Goal: Task Accomplishment & Management: Manage account settings

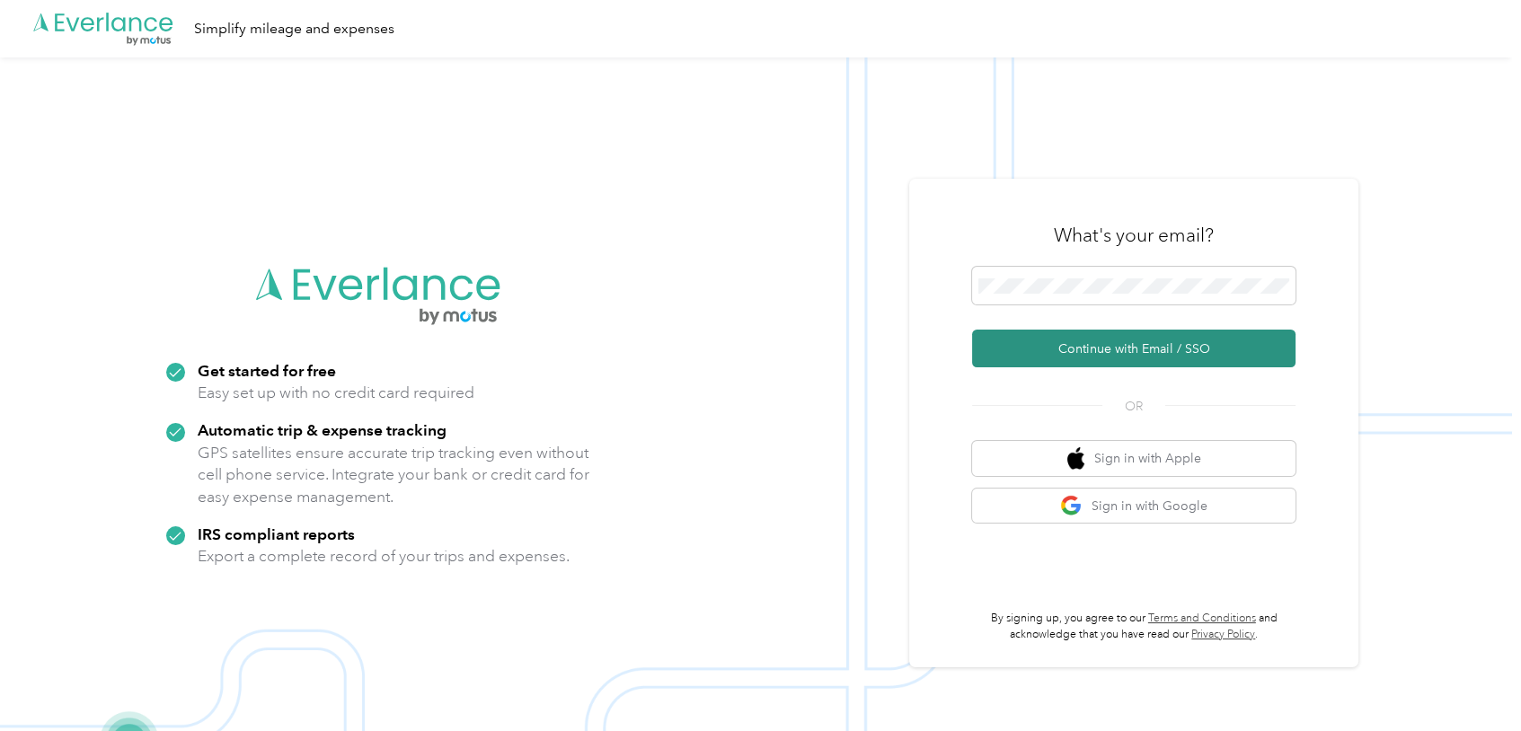
click at [1084, 349] on button "Continue with Email / SSO" at bounding box center [1133, 349] width 323 height 38
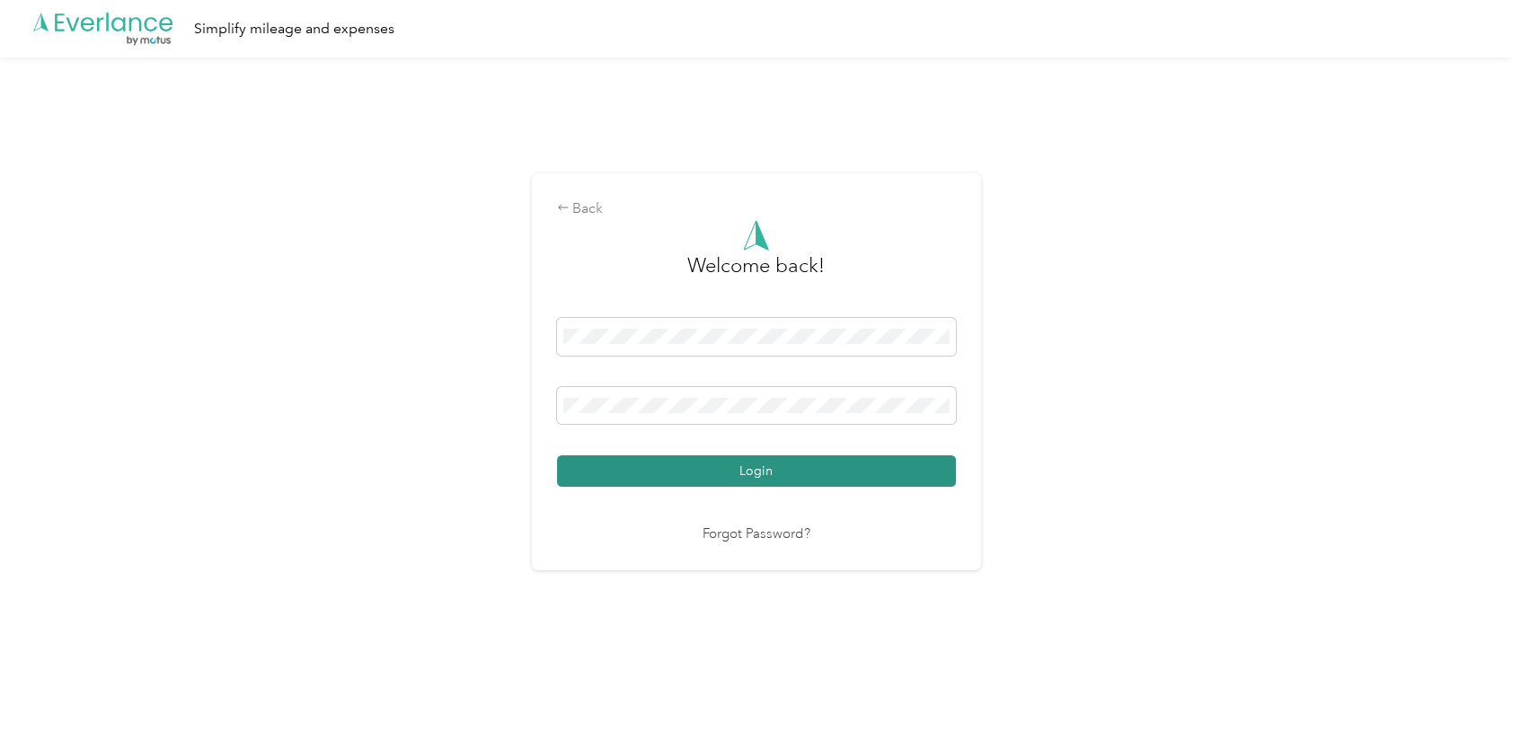
click at [781, 467] on button "Login" at bounding box center [756, 470] width 399 height 31
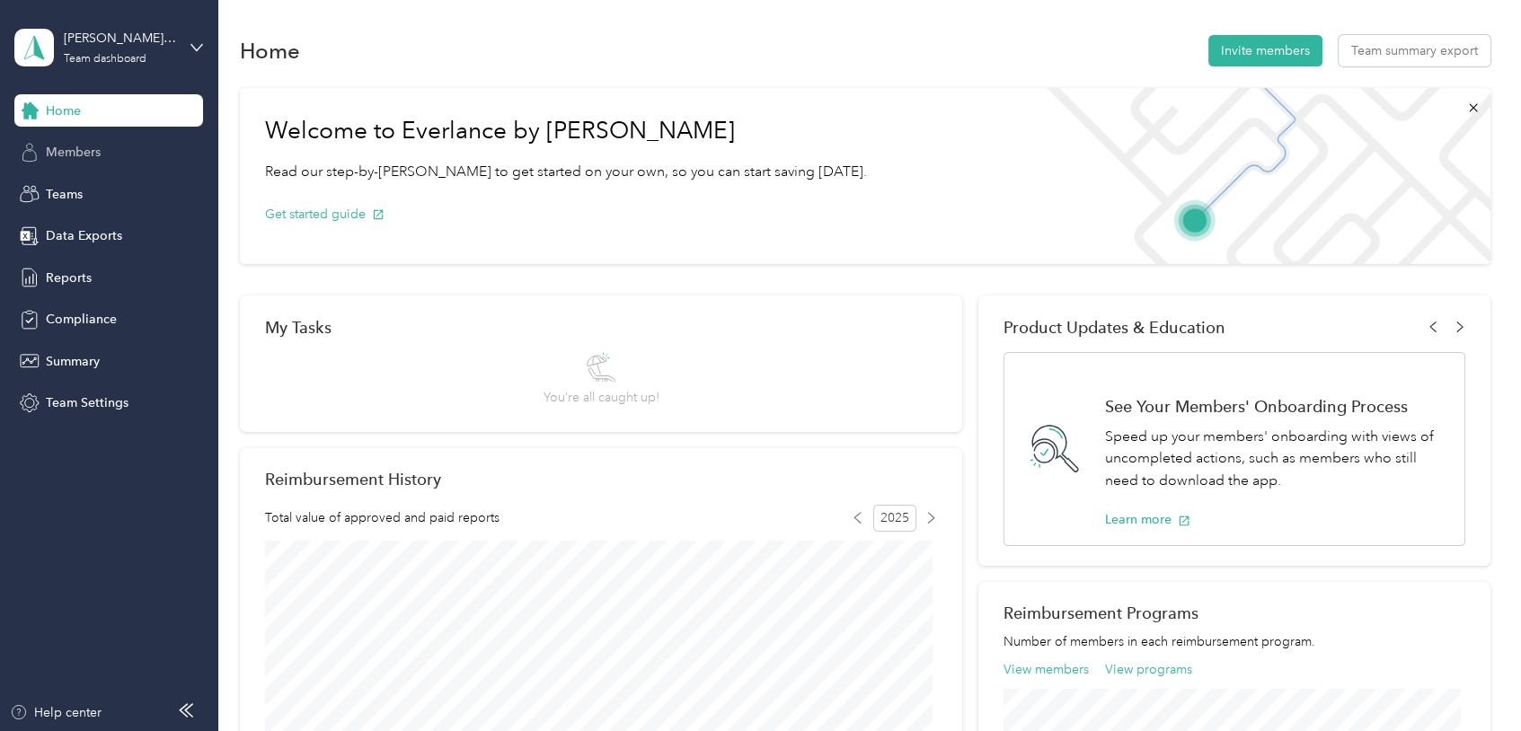
click at [74, 152] on span "Members" at bounding box center [73, 152] width 55 height 19
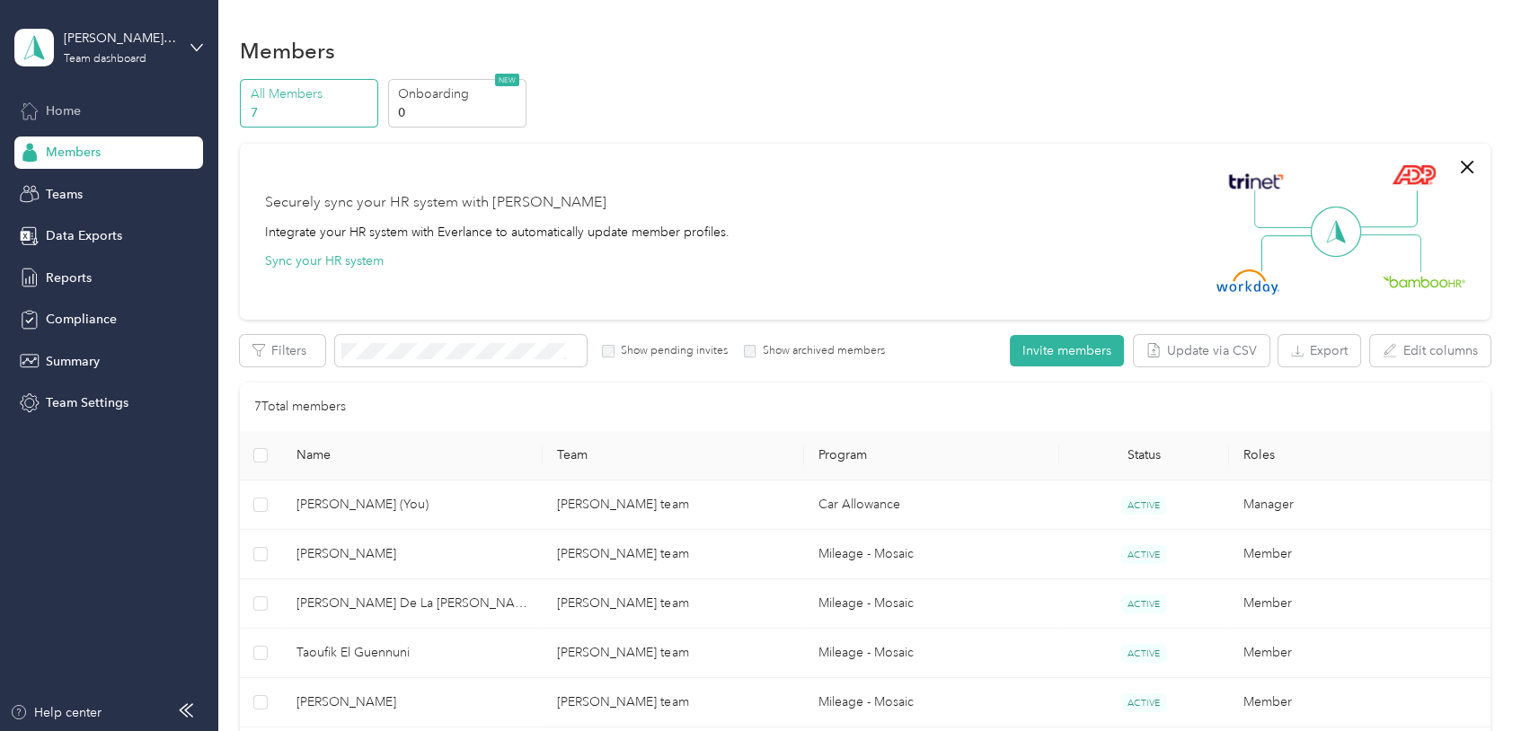
click at [83, 115] on div "Home" at bounding box center [108, 110] width 189 height 32
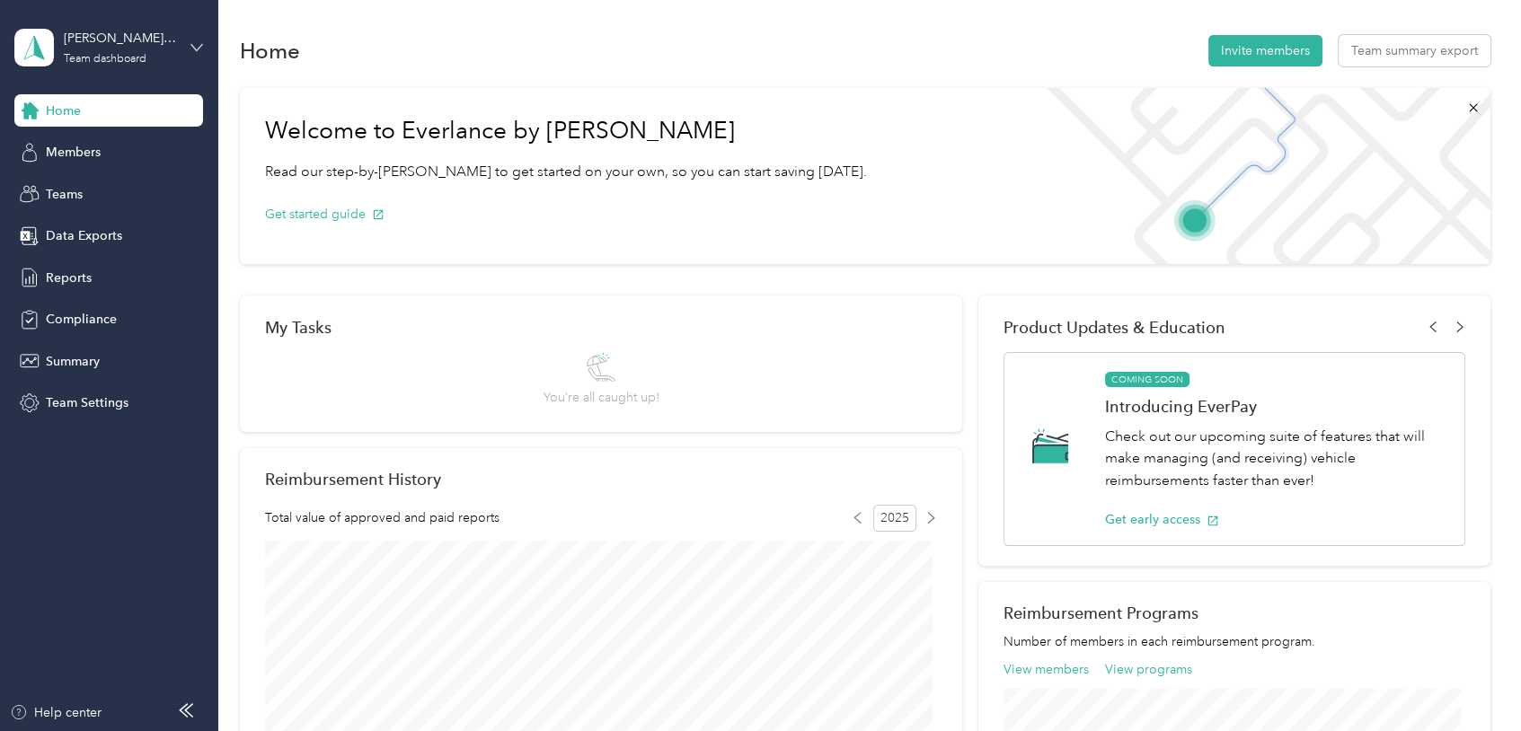
click at [201, 53] on icon at bounding box center [196, 47] width 13 height 13
click at [105, 182] on div "Personal dashboard" at bounding box center [87, 184] width 113 height 19
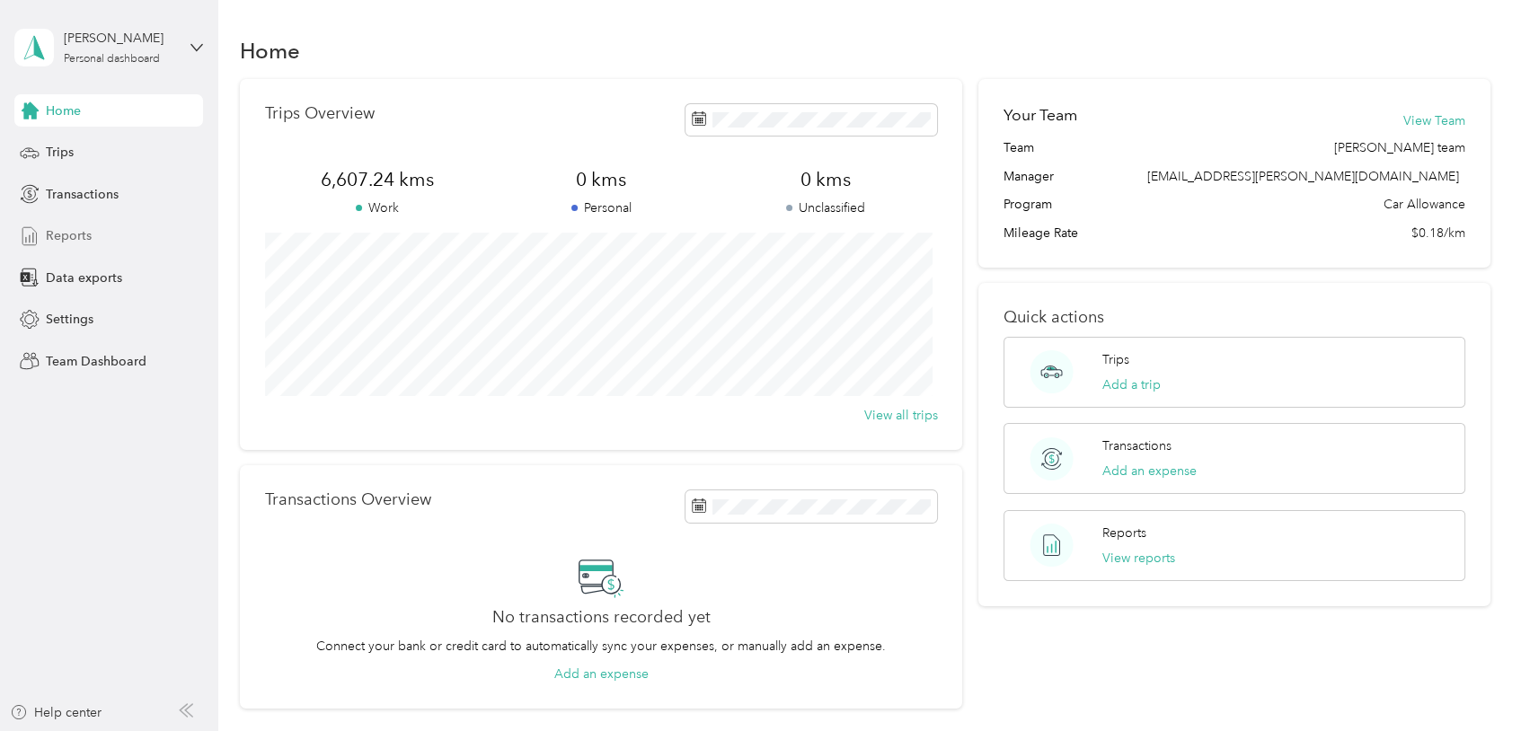
click at [67, 230] on span "Reports" at bounding box center [69, 235] width 46 height 19
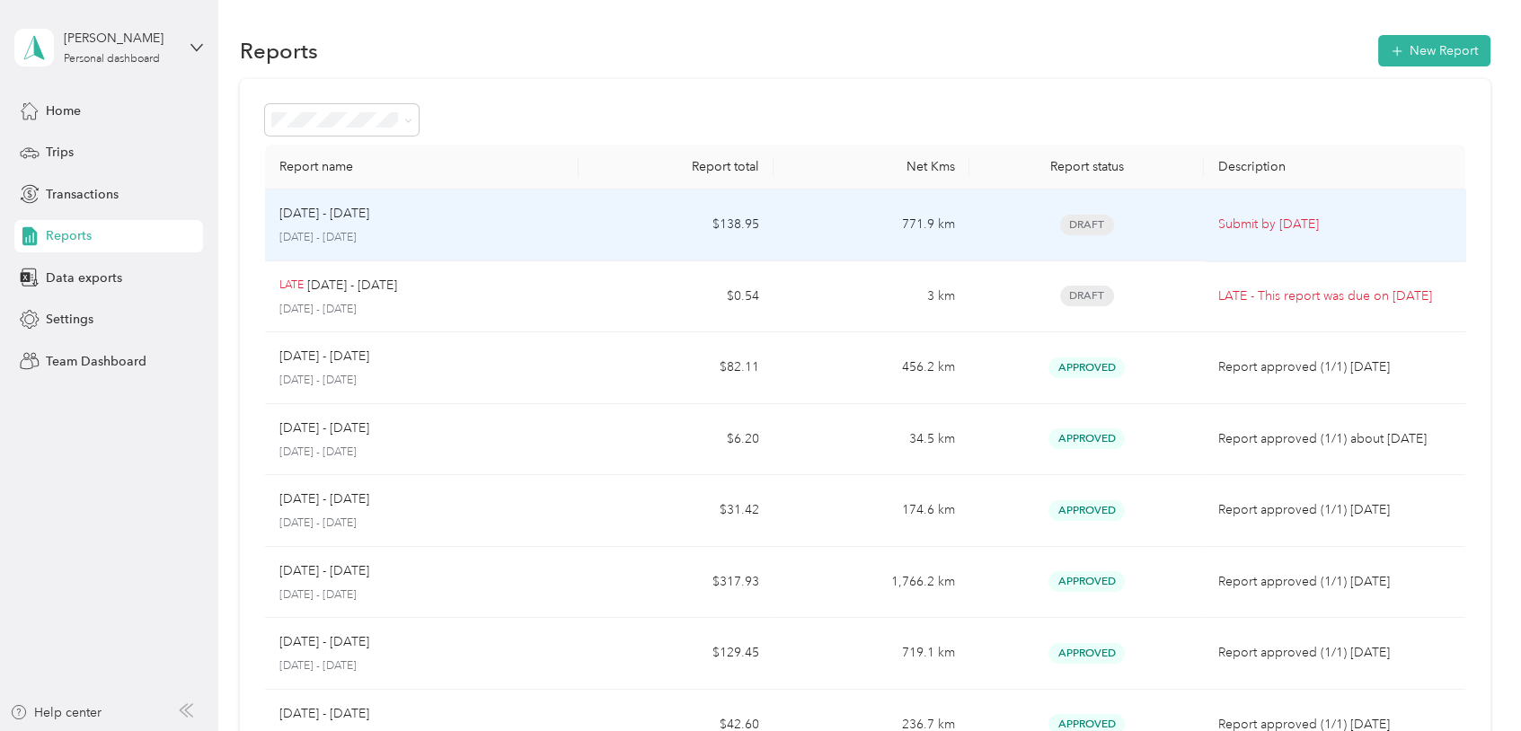
click at [1267, 225] on p "Submit by [DATE]" at bounding box center [1334, 225] width 232 height 20
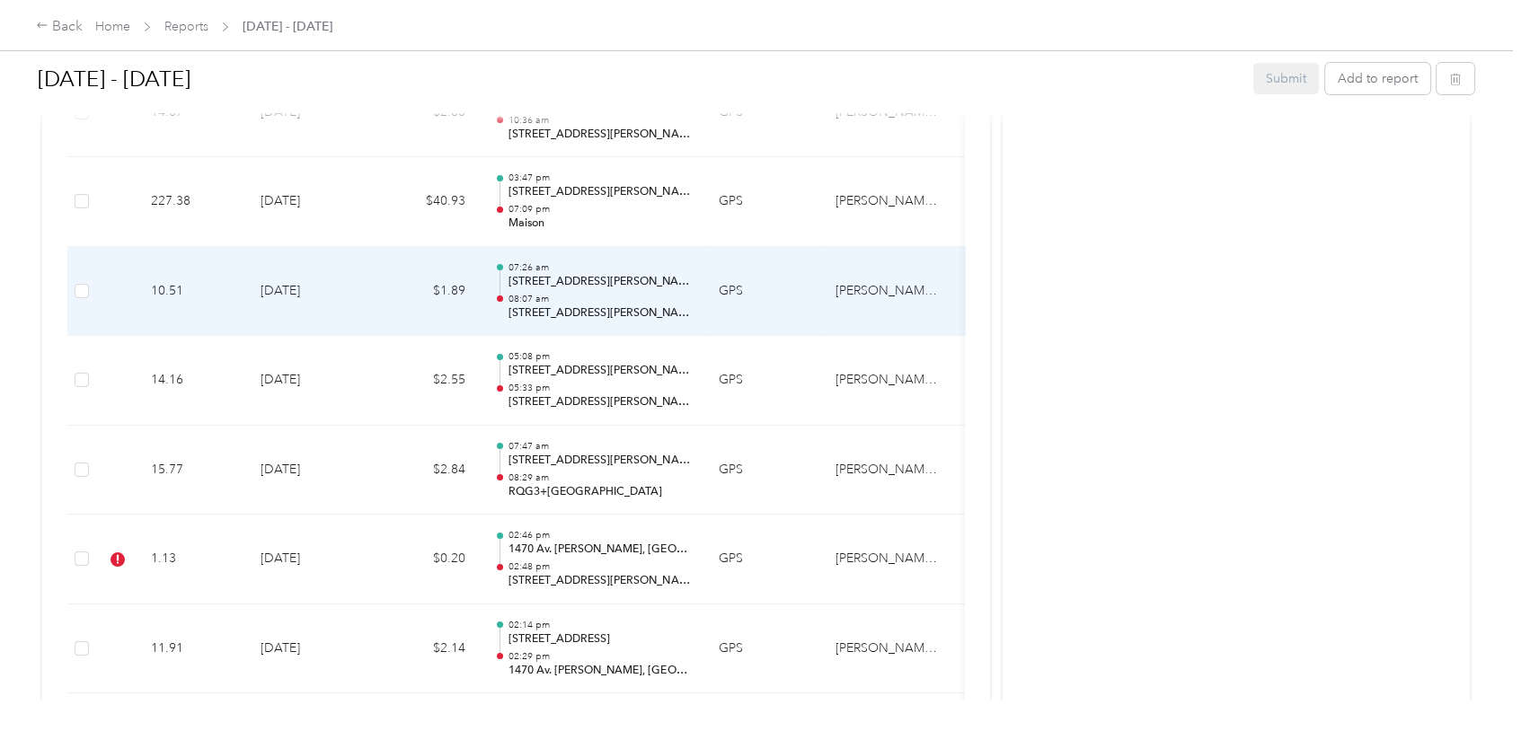
scroll to position [982, 0]
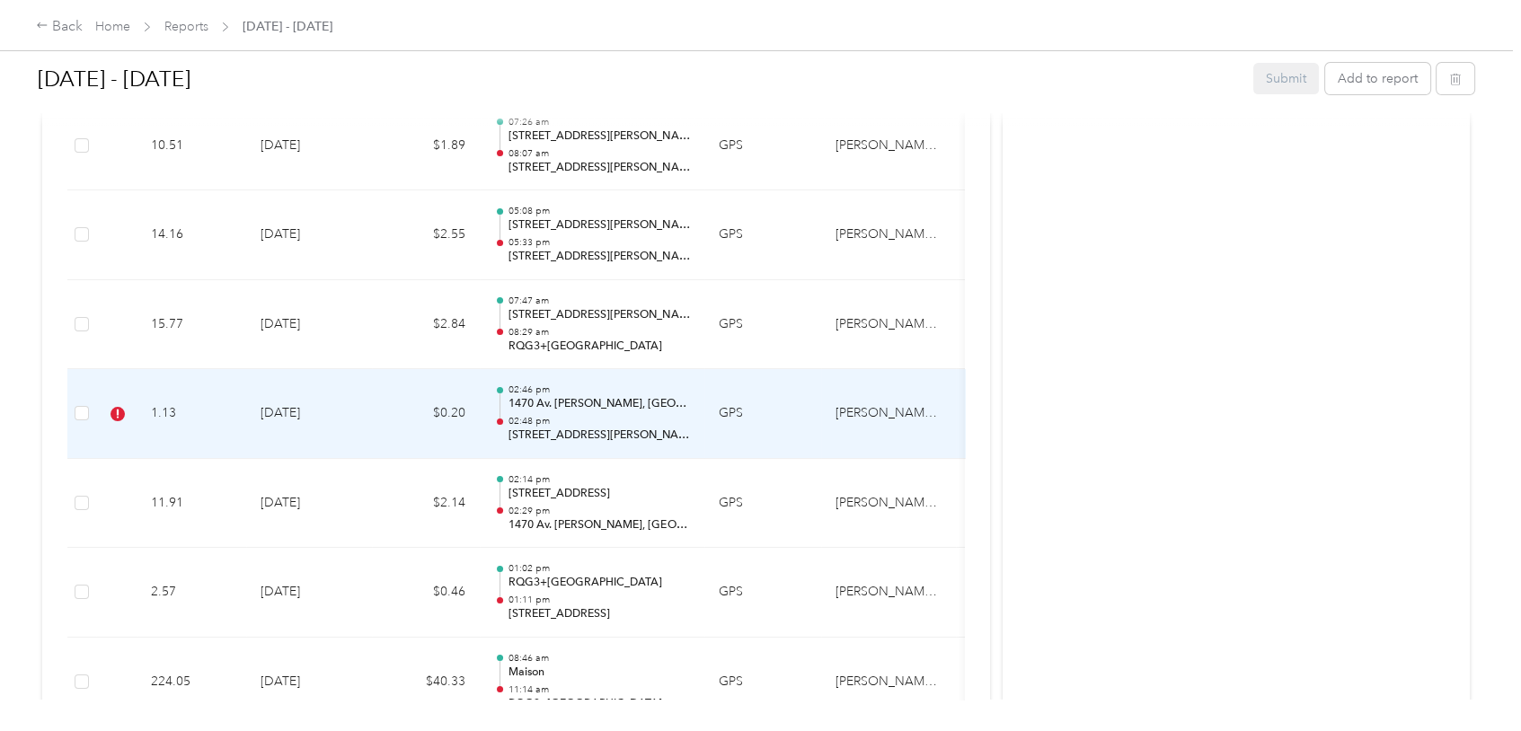
click at [119, 407] on icon at bounding box center [117, 414] width 14 height 14
click at [299, 411] on td "[DATE]" at bounding box center [309, 414] width 126 height 90
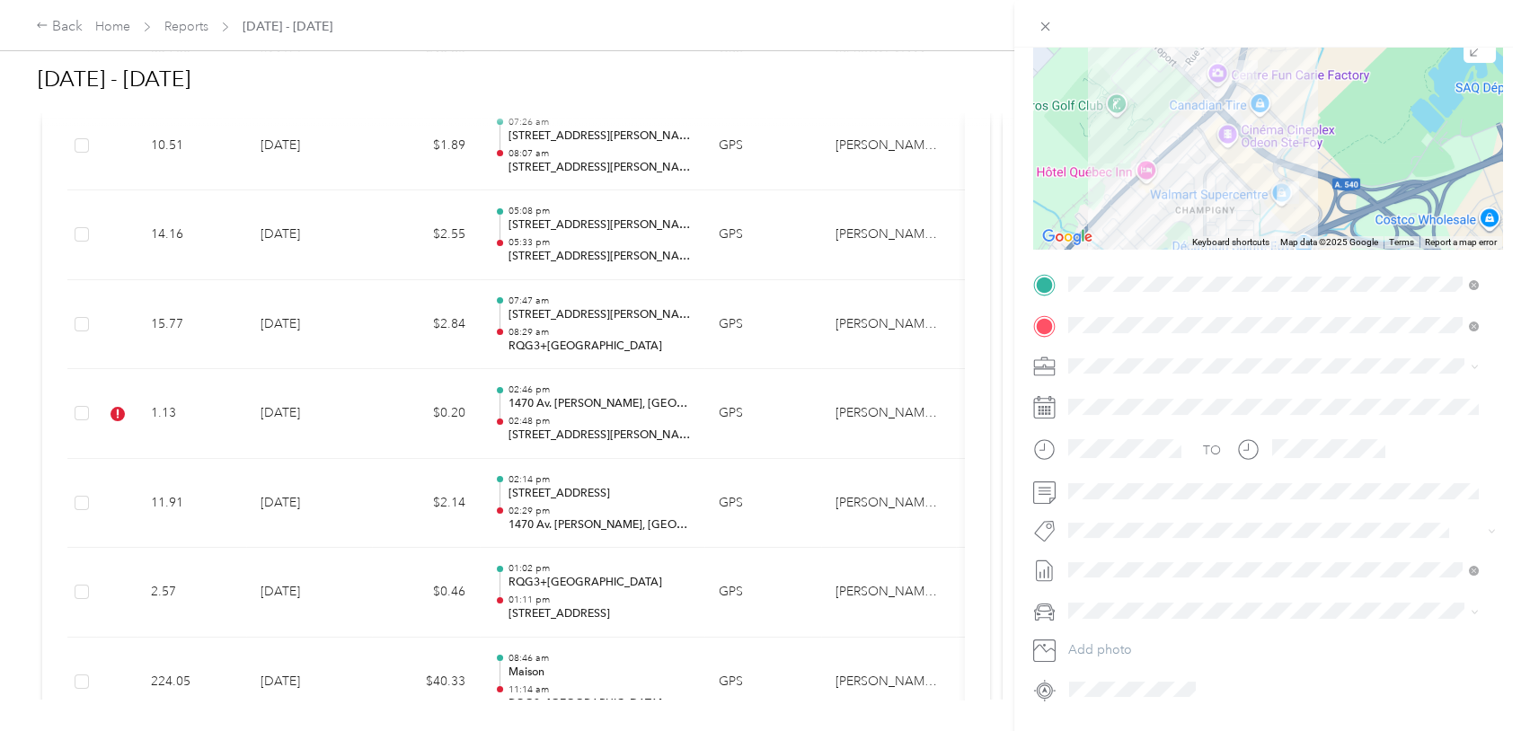
scroll to position [196, 0]
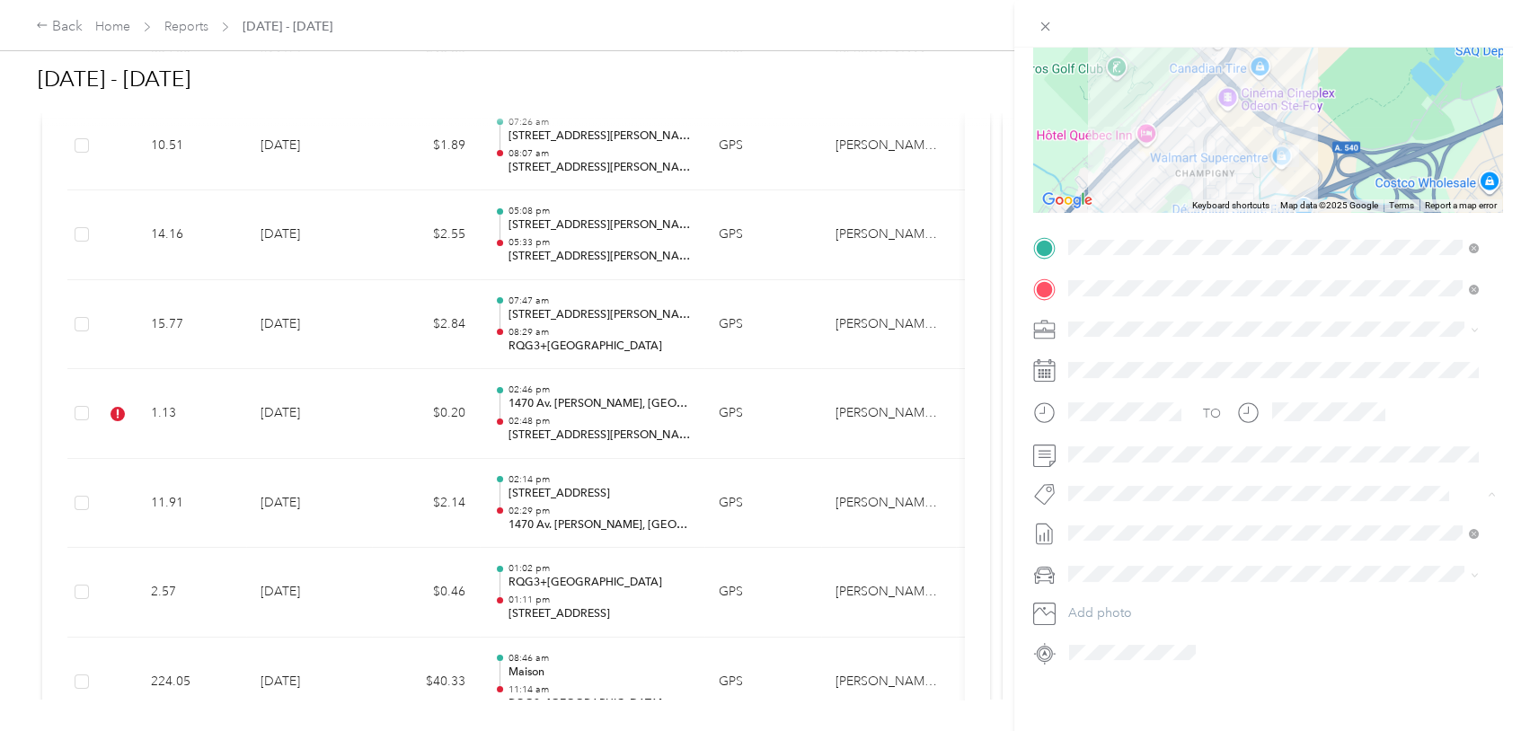
click at [1202, 247] on span "[PERSON_NAME] Dedicated Retail" at bounding box center [1173, 245] width 173 height 16
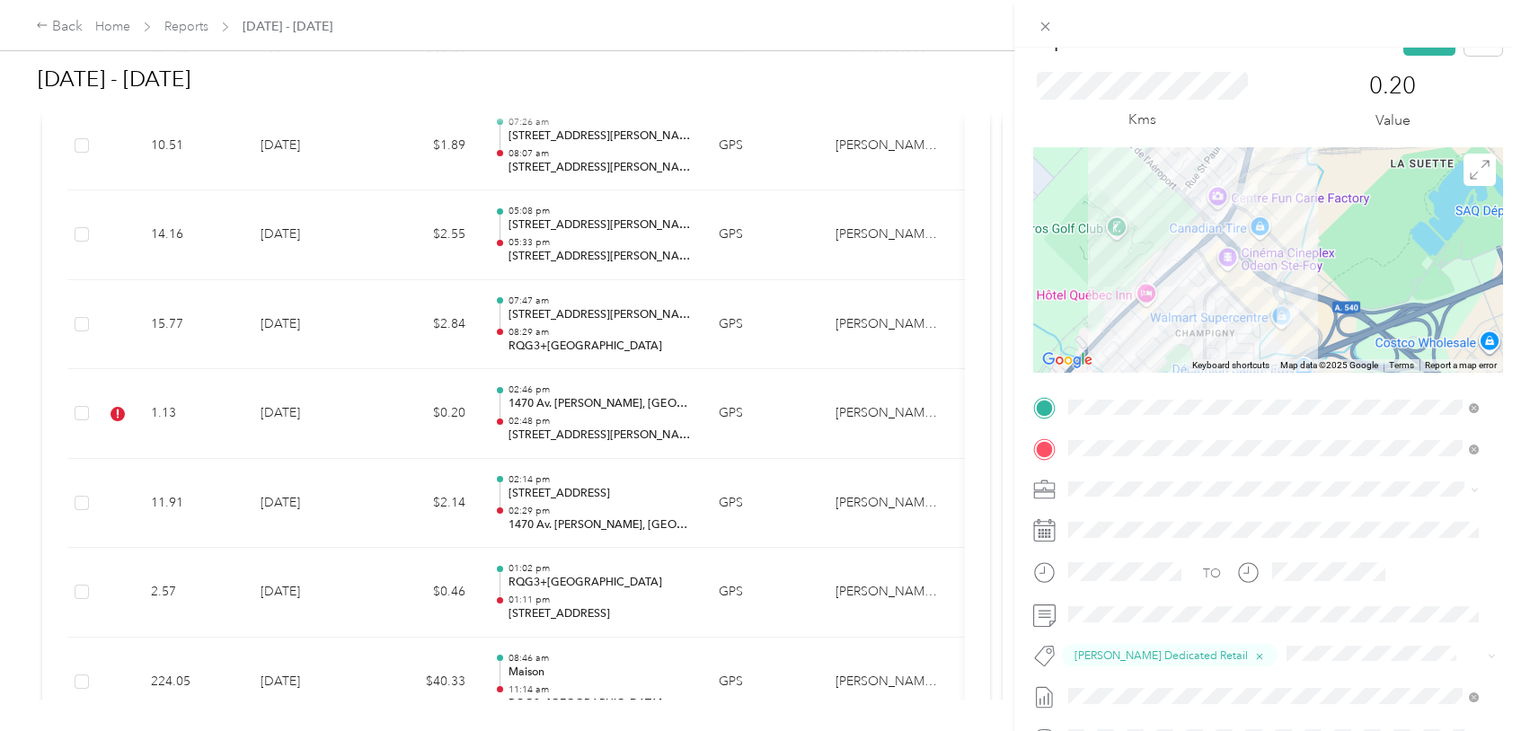
scroll to position [26, 0]
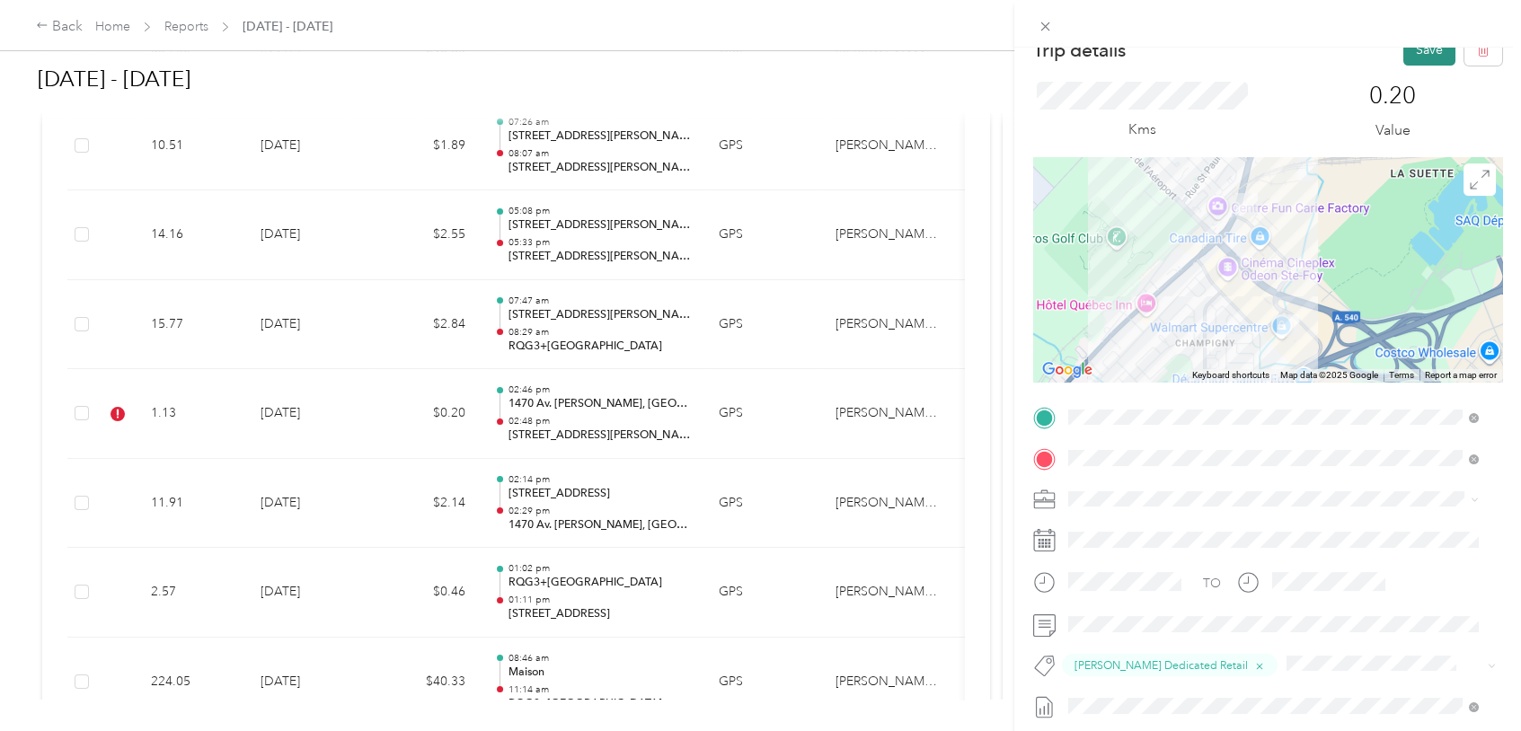
click at [1410, 54] on button "Save" at bounding box center [1429, 49] width 52 height 31
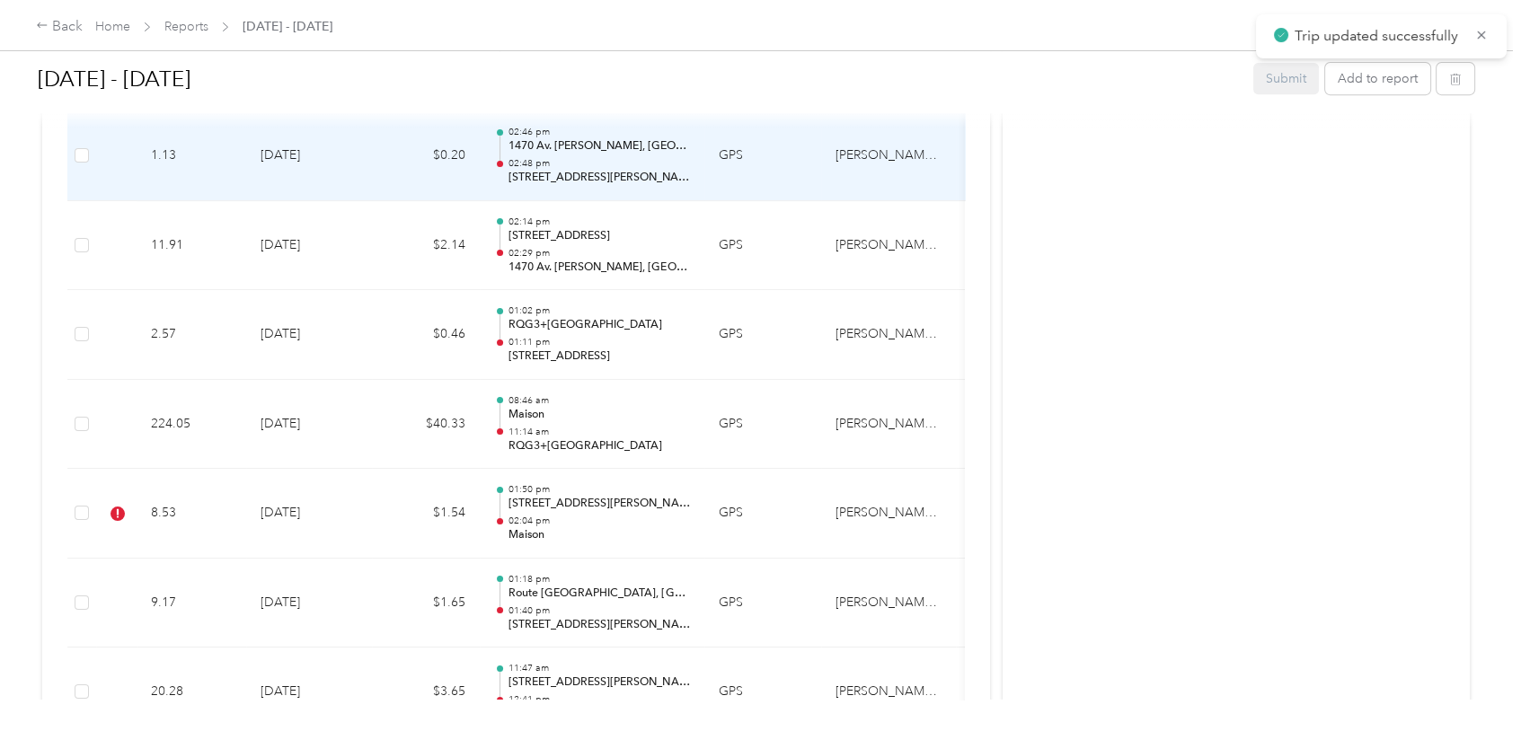
scroll to position [1263, 0]
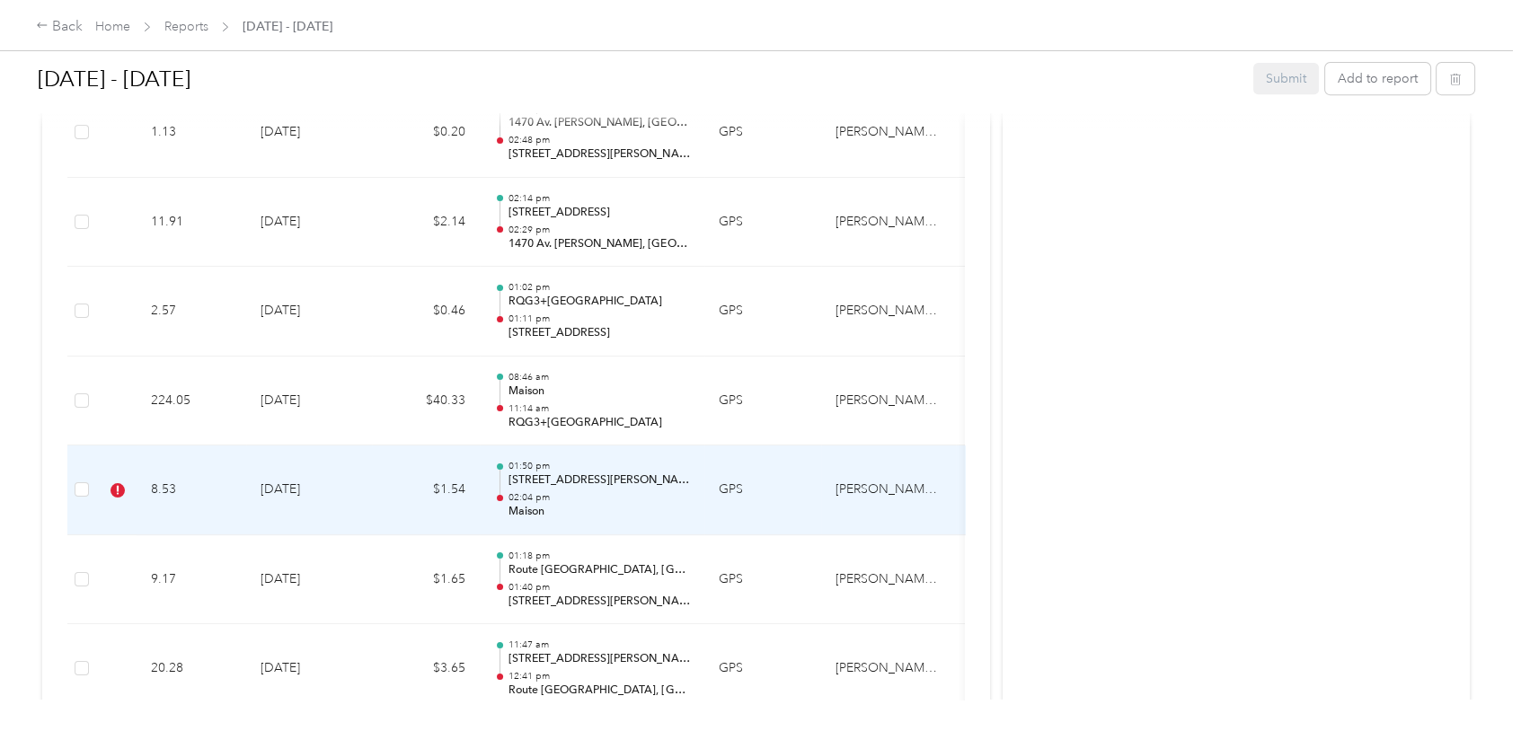
click at [120, 489] on icon at bounding box center [117, 490] width 14 height 14
click at [302, 487] on td "[DATE]" at bounding box center [309, 491] width 126 height 90
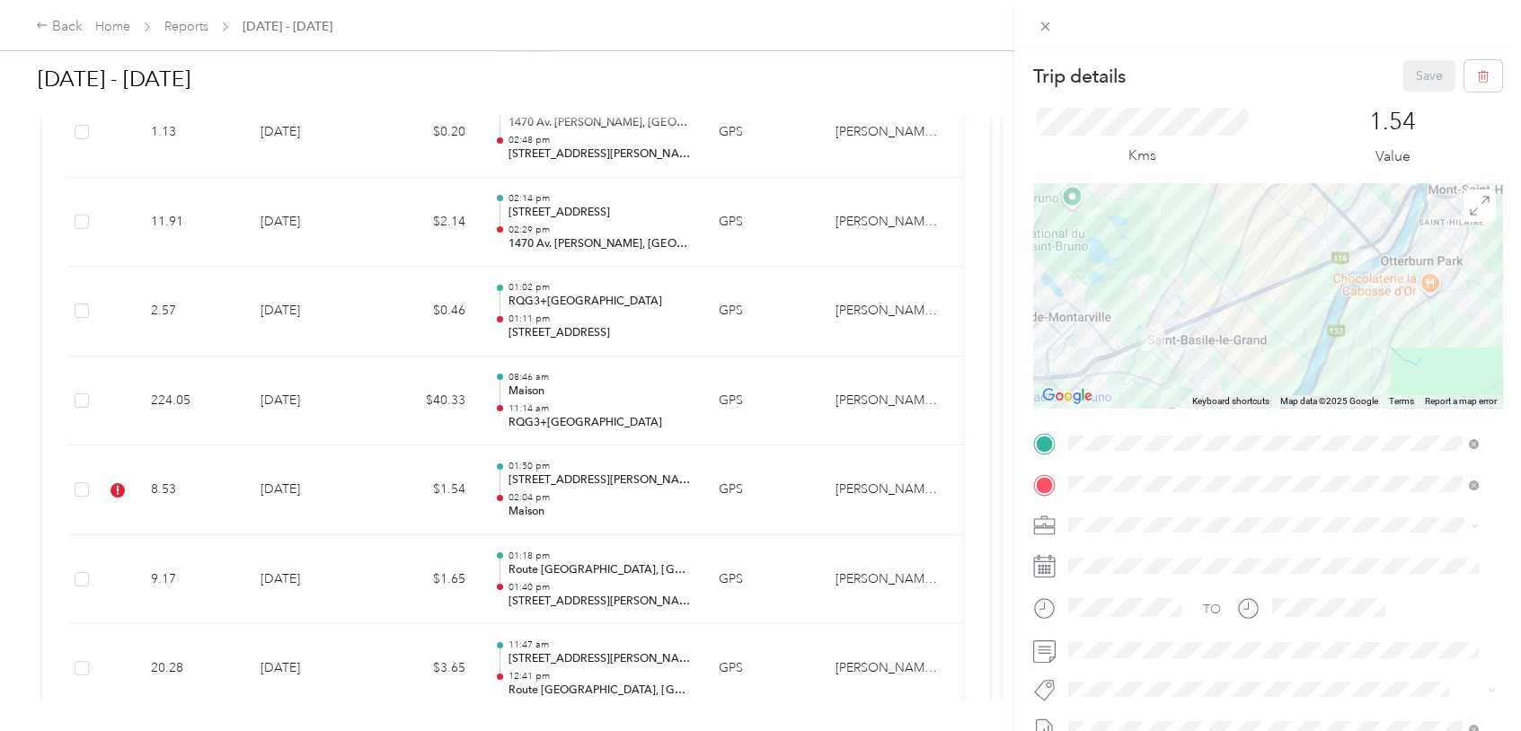
click at [1193, 436] on span "[PERSON_NAME] Dedicated Retail" at bounding box center [1173, 436] width 173 height 16
click at [1418, 71] on button "Save" at bounding box center [1429, 75] width 52 height 31
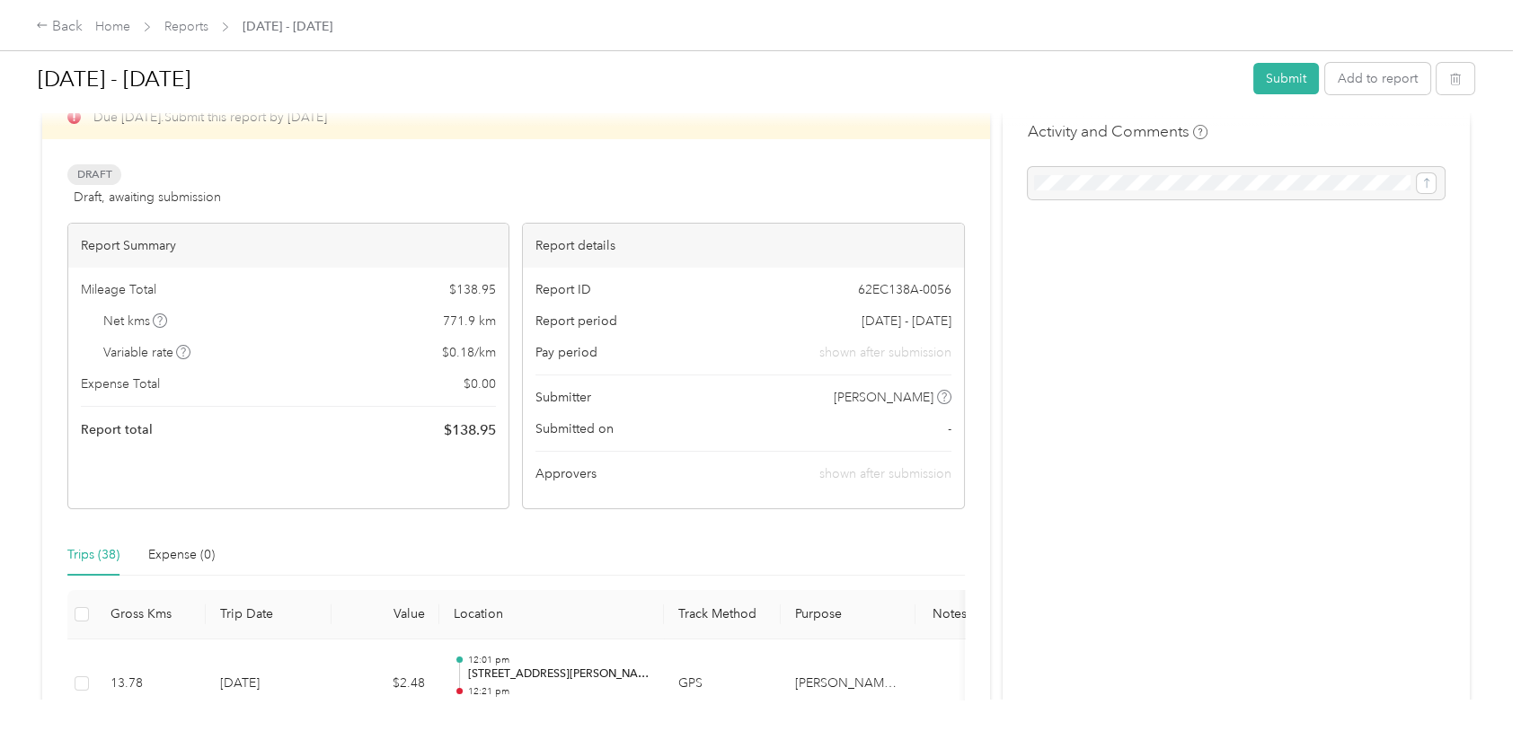
scroll to position [40, 0]
click at [1287, 66] on button "Submit" at bounding box center [1286, 78] width 66 height 31
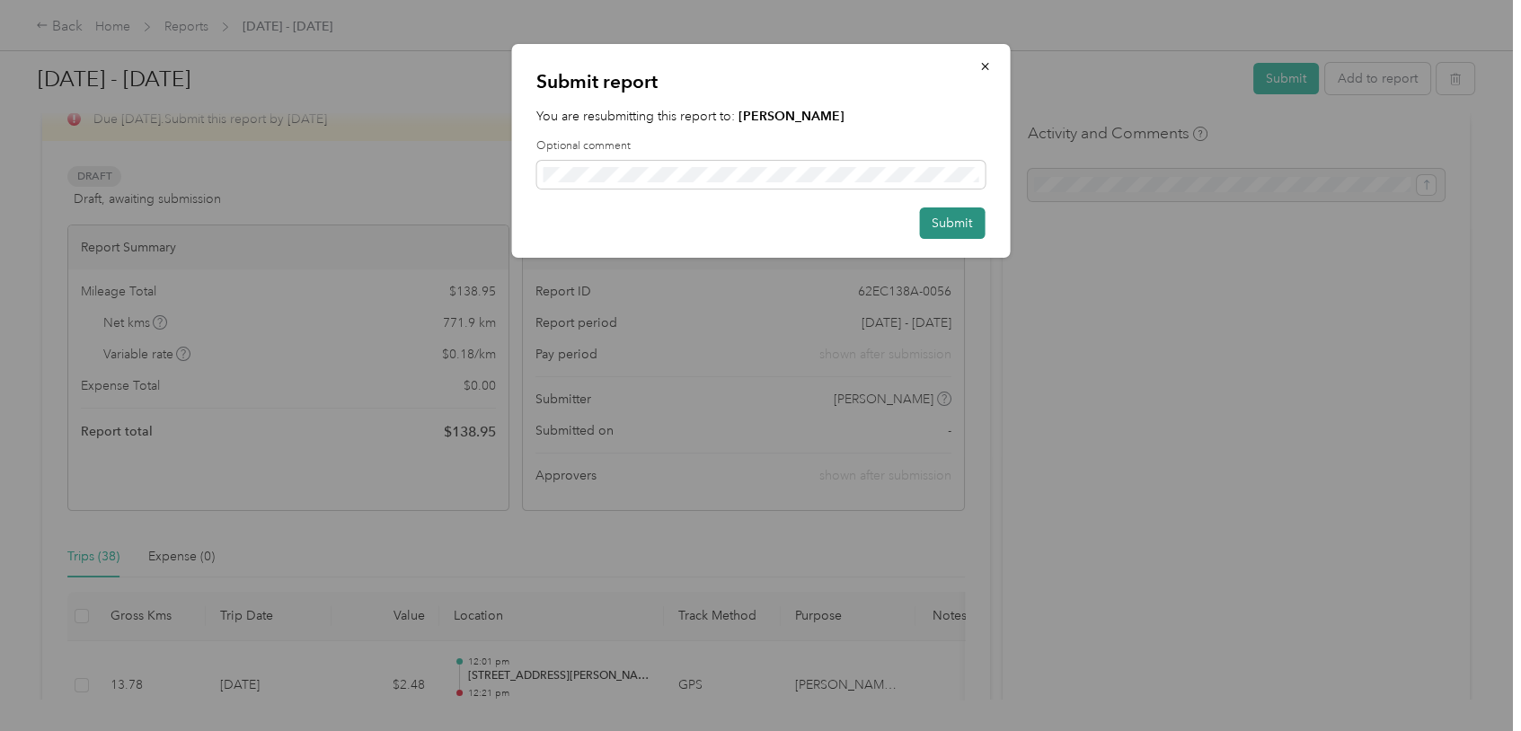
click at [945, 225] on button "Submit" at bounding box center [952, 223] width 66 height 31
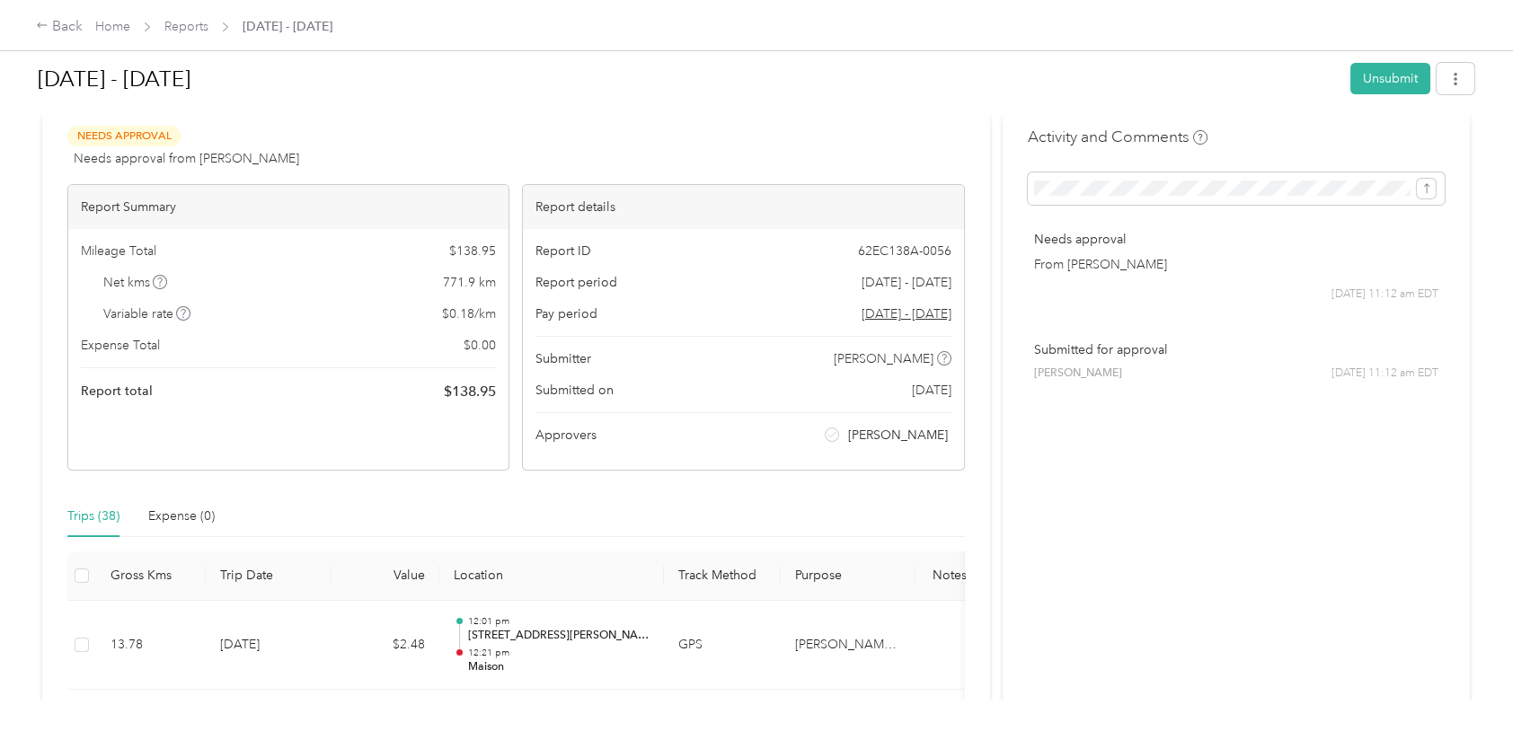
scroll to position [0, 0]
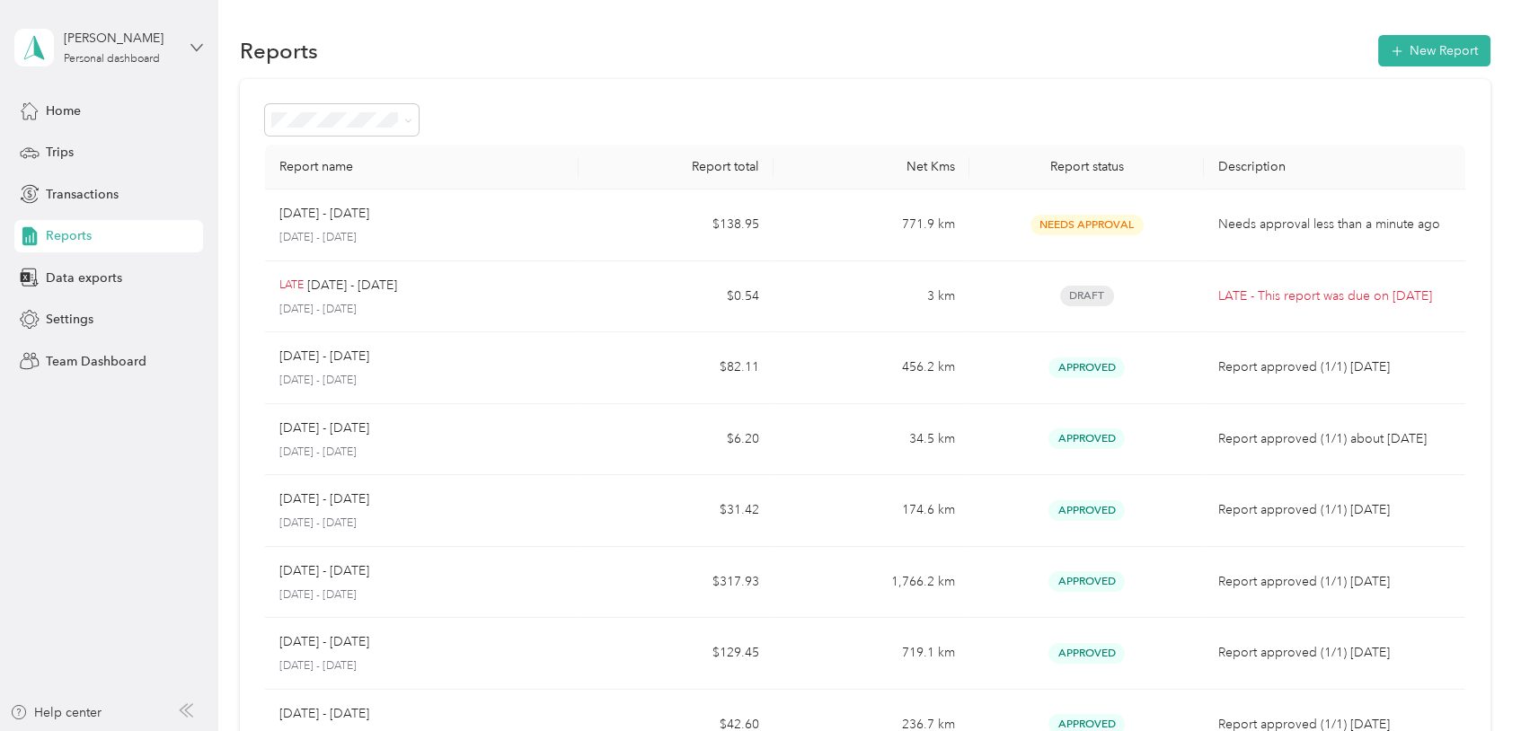
click at [197, 47] on icon at bounding box center [196, 47] width 13 height 13
click at [86, 145] on div "Team dashboard" at bounding box center [79, 146] width 96 height 19
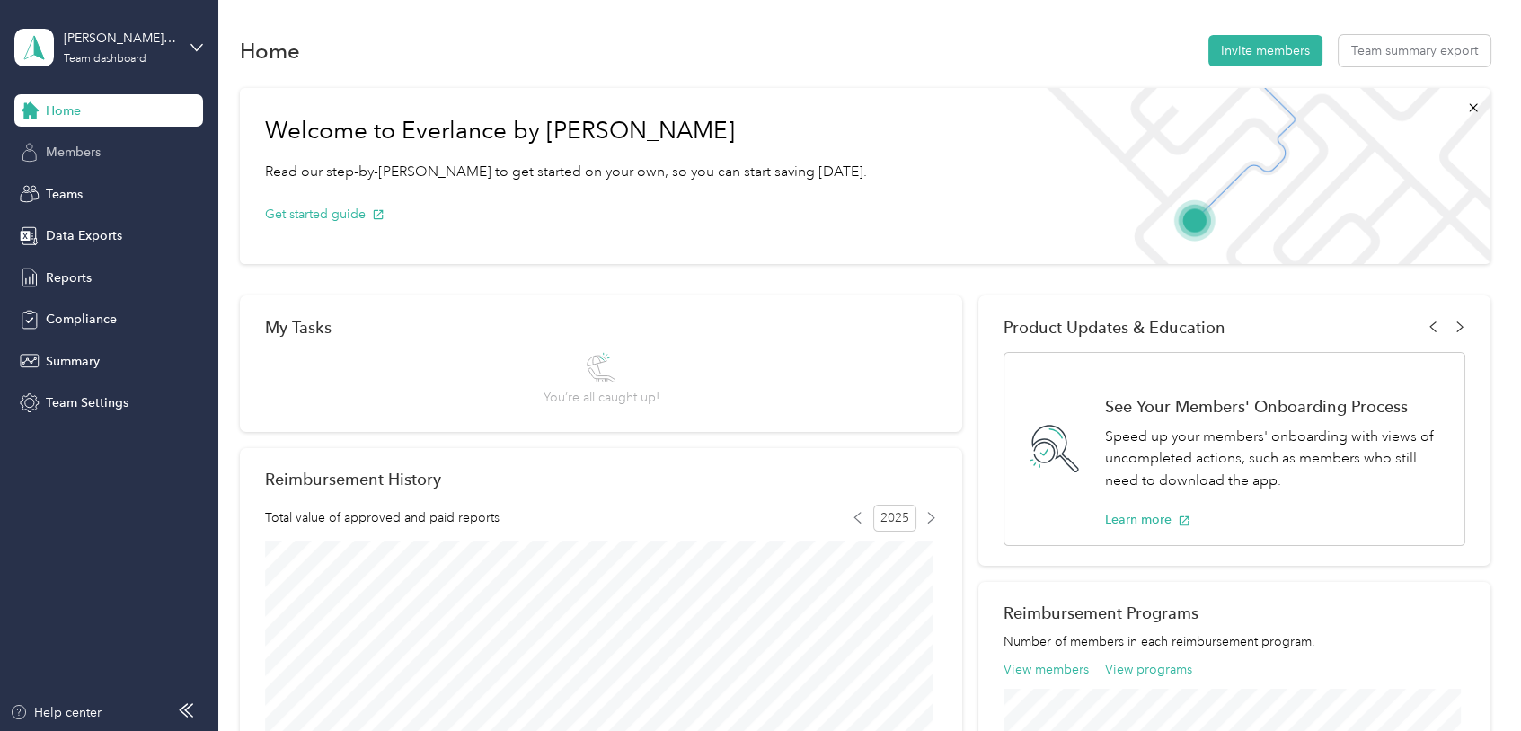
click at [56, 150] on span "Members" at bounding box center [73, 152] width 55 height 19
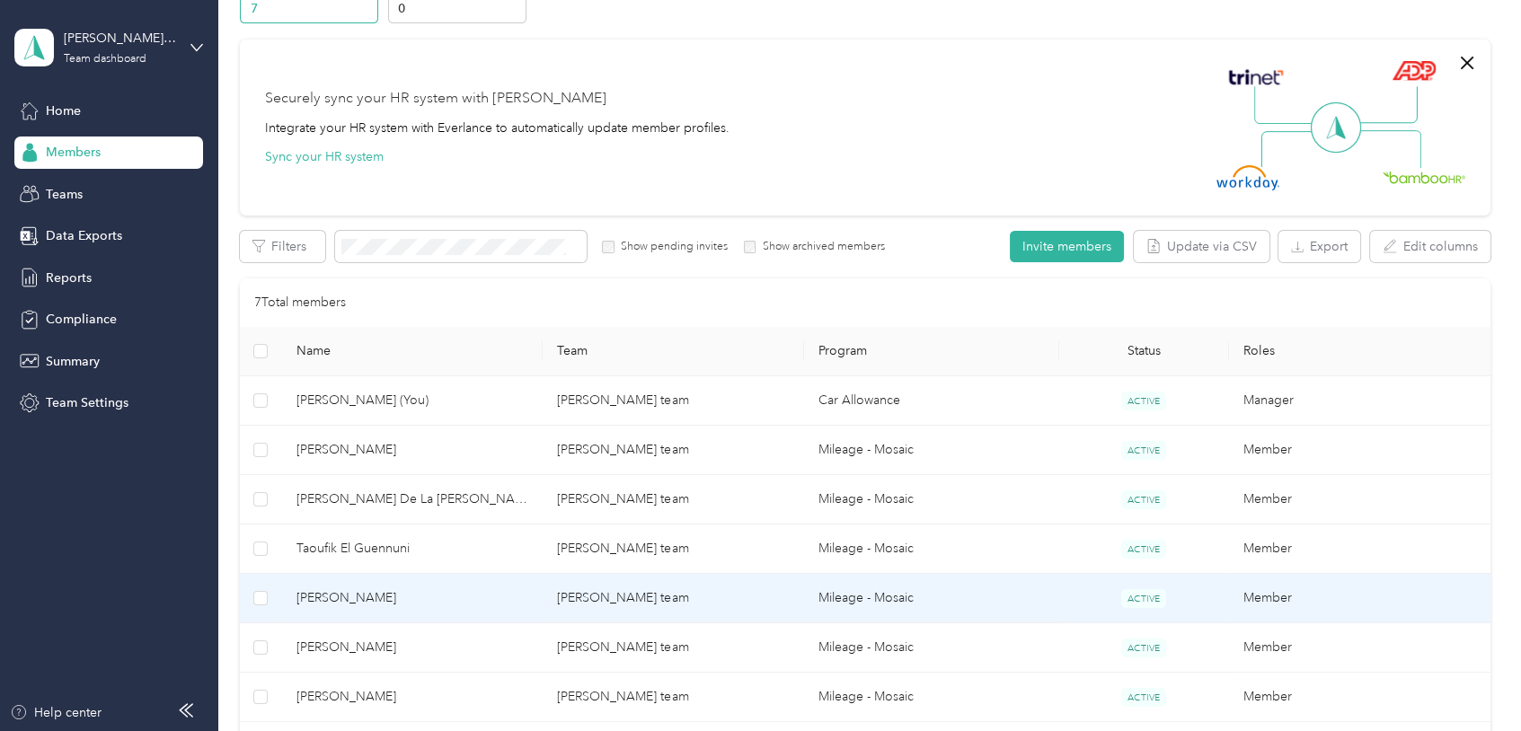
scroll to position [168, 0]
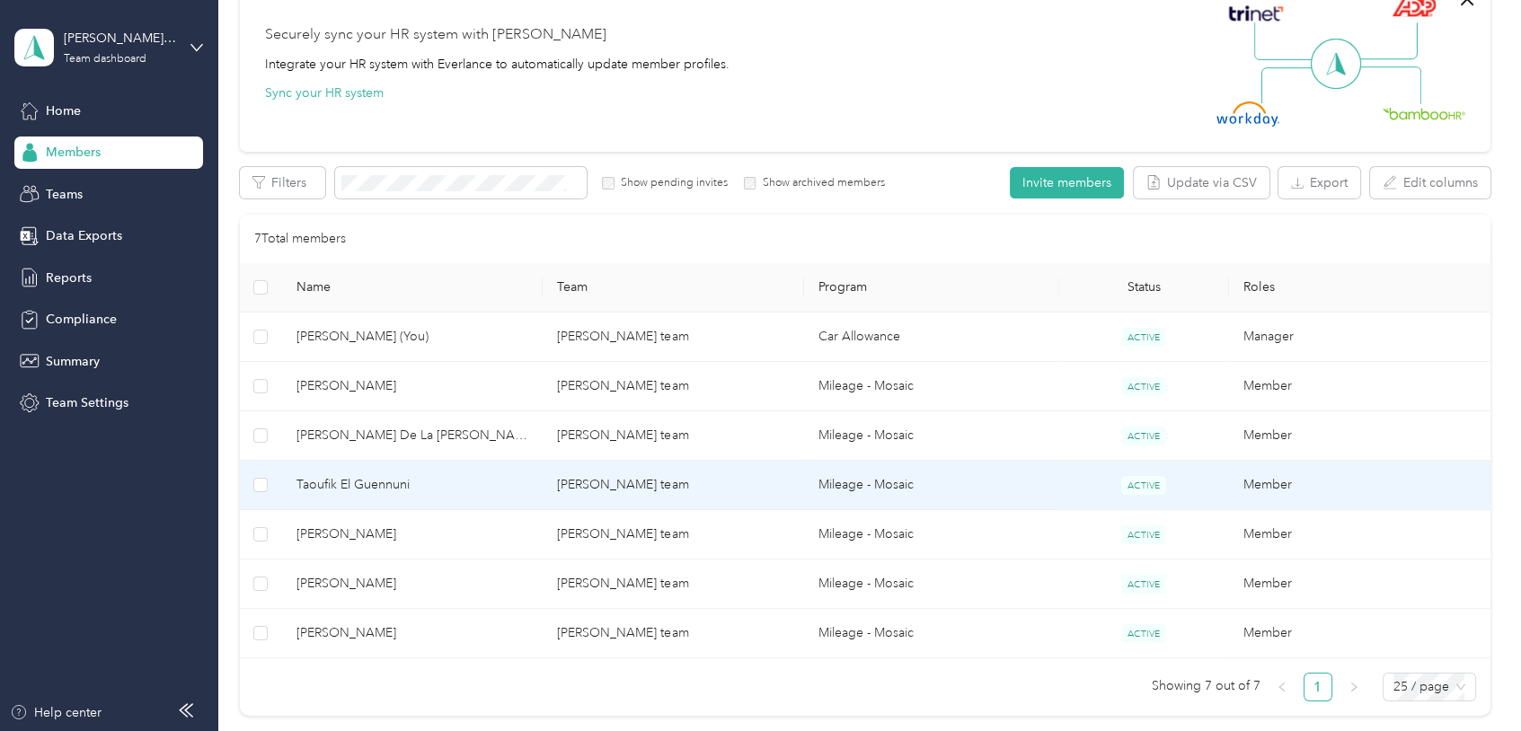
click at [349, 478] on span "Taoufik El Guennuni" at bounding box center [412, 485] width 233 height 20
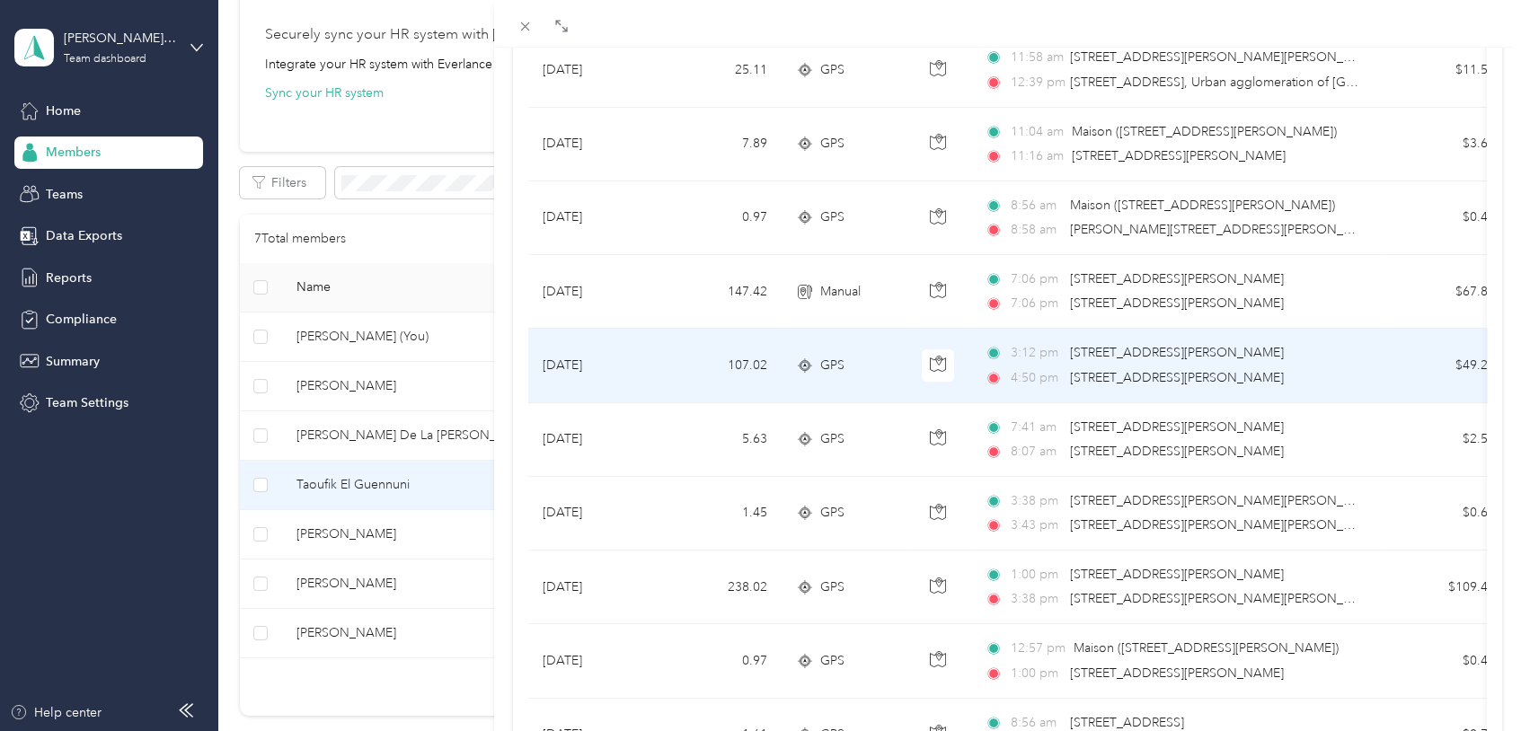
scroll to position [954, 0]
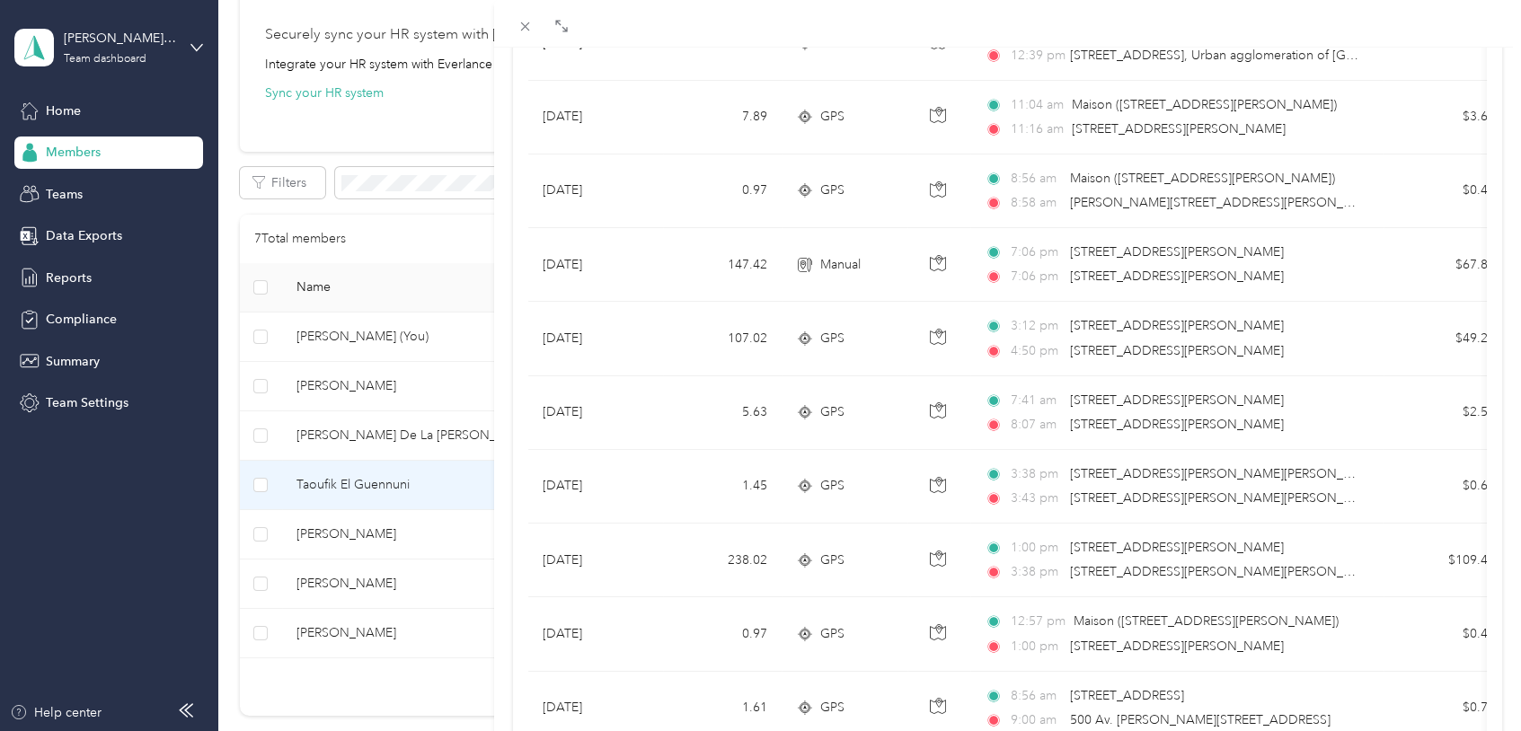
click at [338, 579] on div "Taoufik El Guennuni Archive Trips Expenses Reports Member info Program Commute …" at bounding box center [760, 365] width 1521 height 731
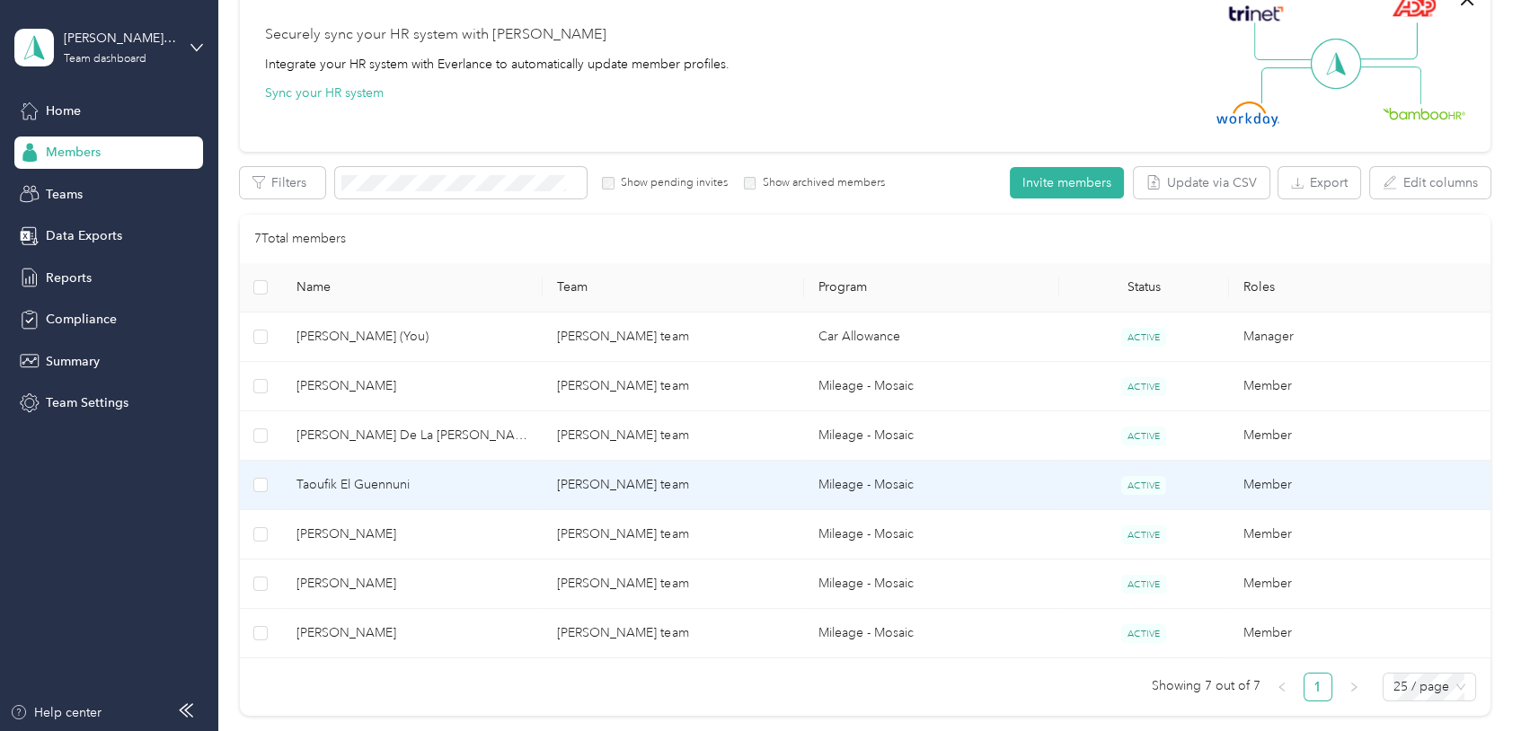
scroll to position [180, 0]
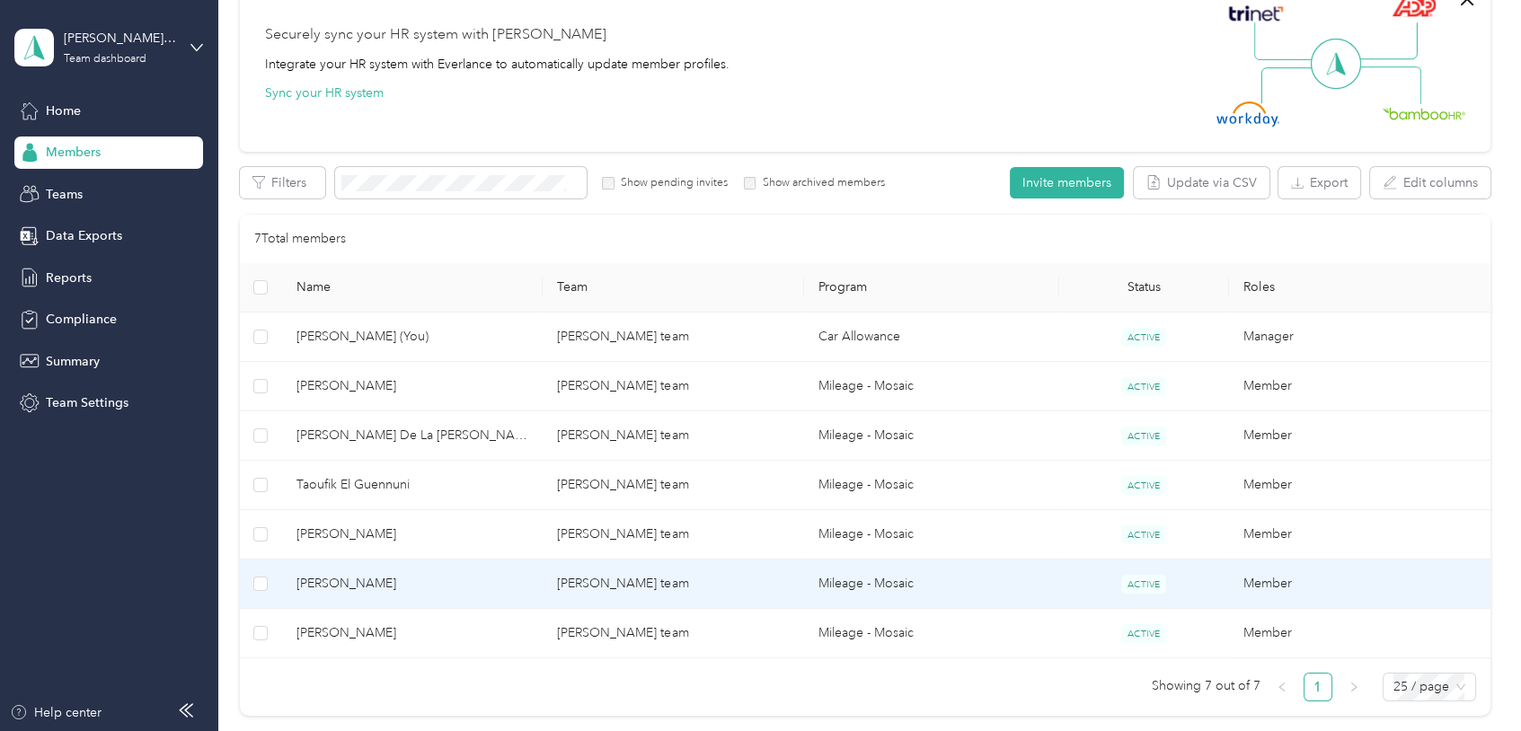
click at [338, 579] on span "[PERSON_NAME]" at bounding box center [412, 584] width 233 height 20
